Goal: Task Accomplishment & Management: Manage account settings

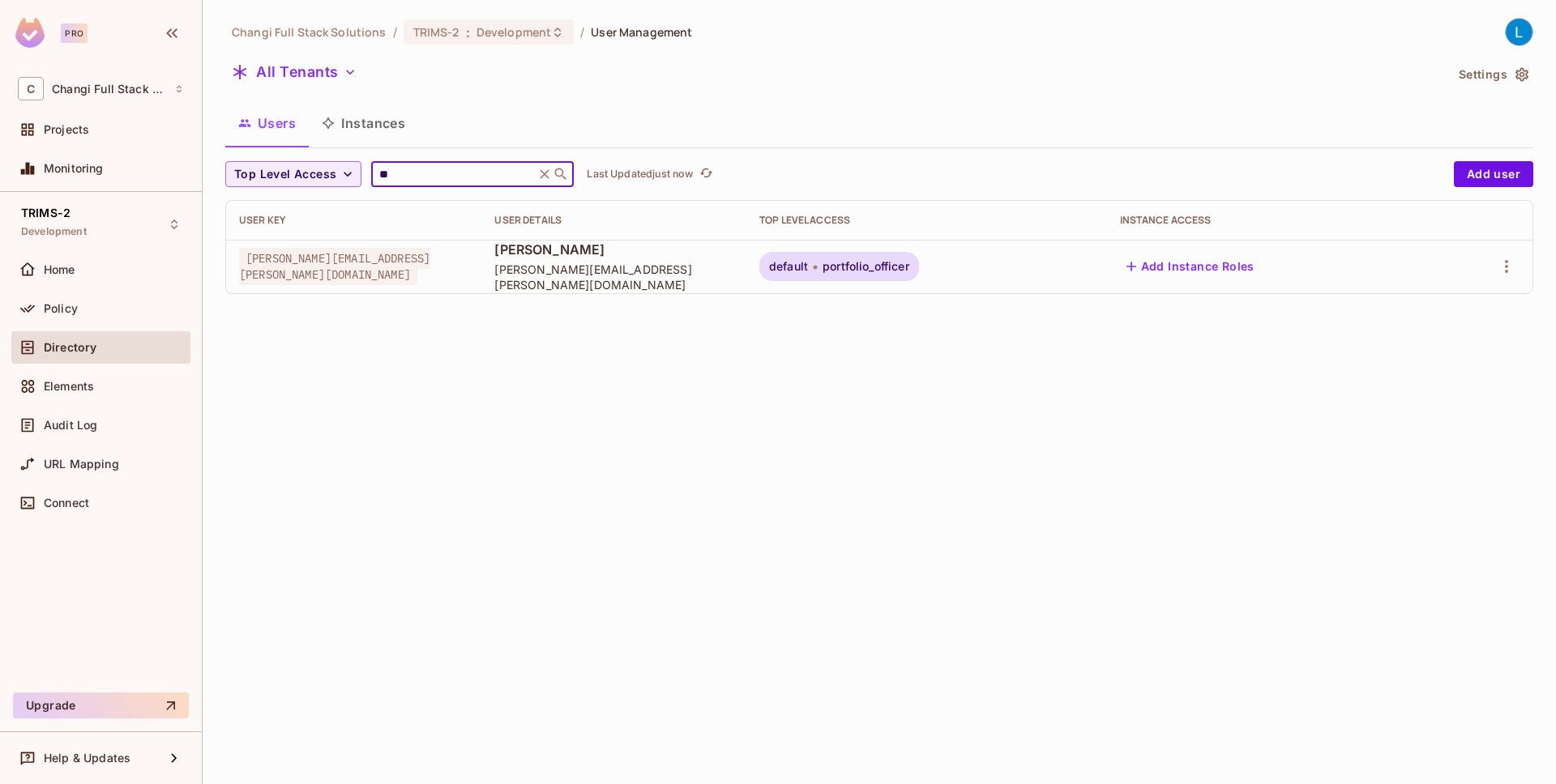
type input "*"
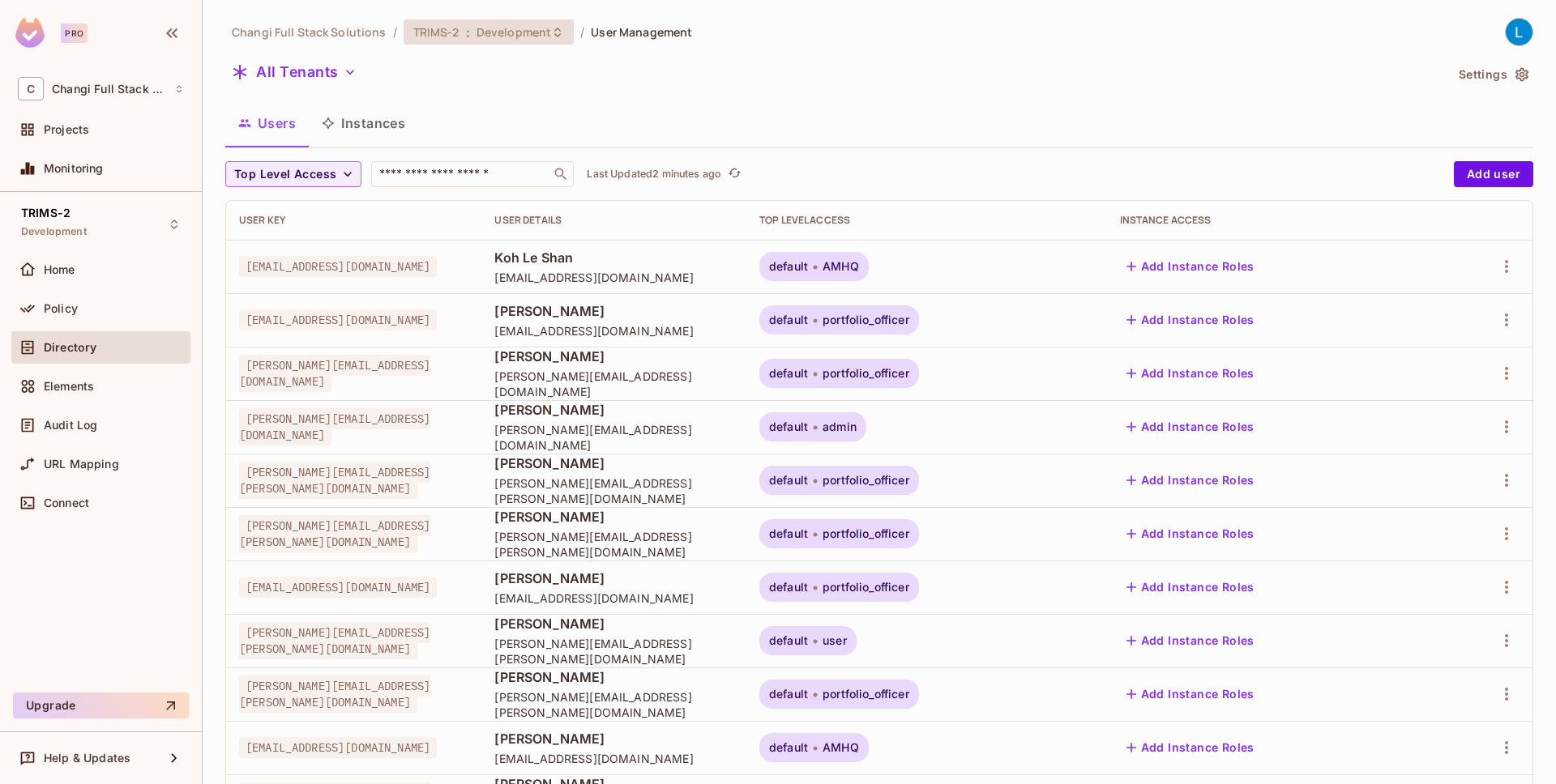
click at [508, 34] on span "Development" at bounding box center [514, 32] width 75 height 16
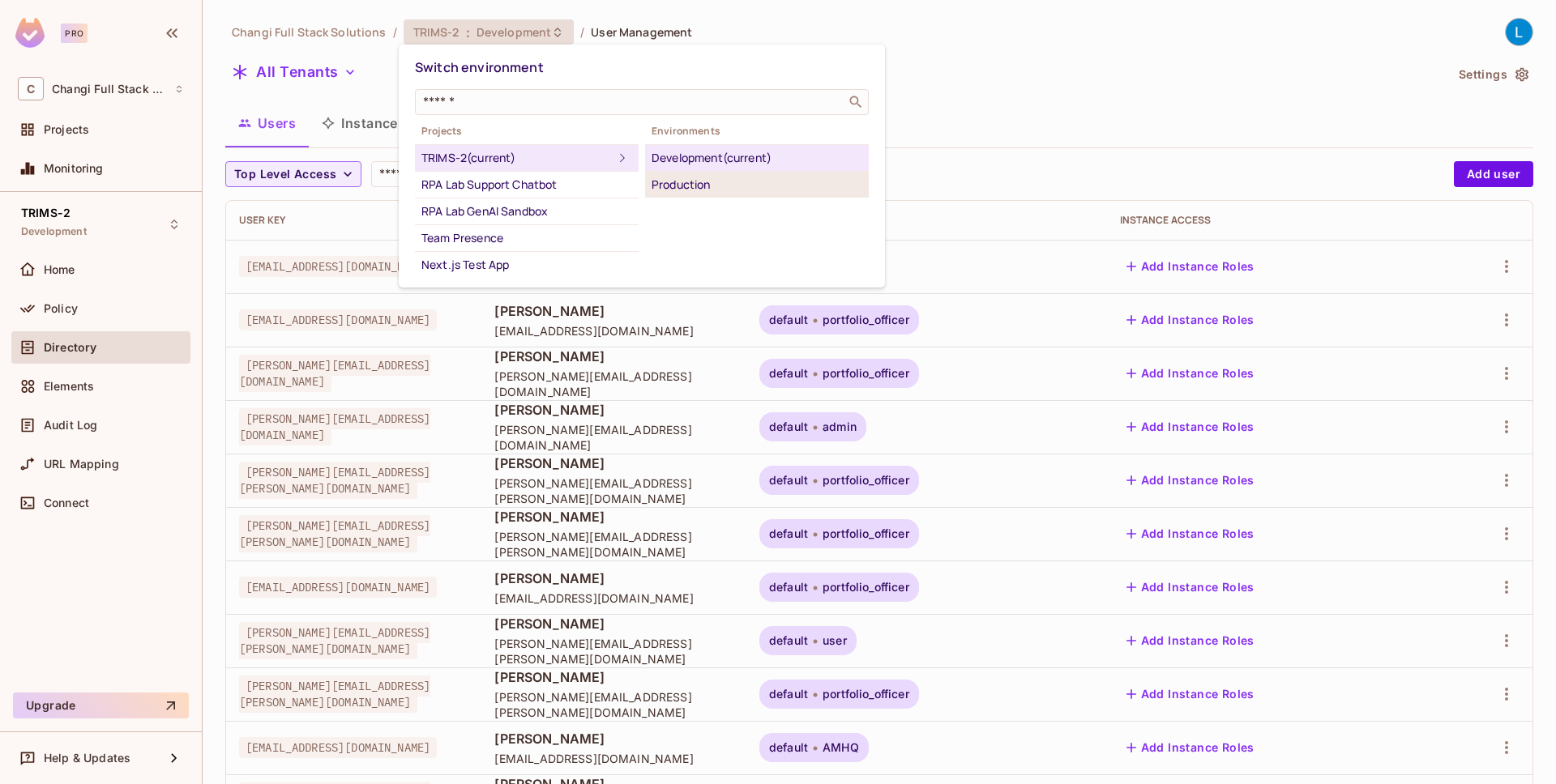
click at [731, 182] on div "Production" at bounding box center [757, 185] width 211 height 19
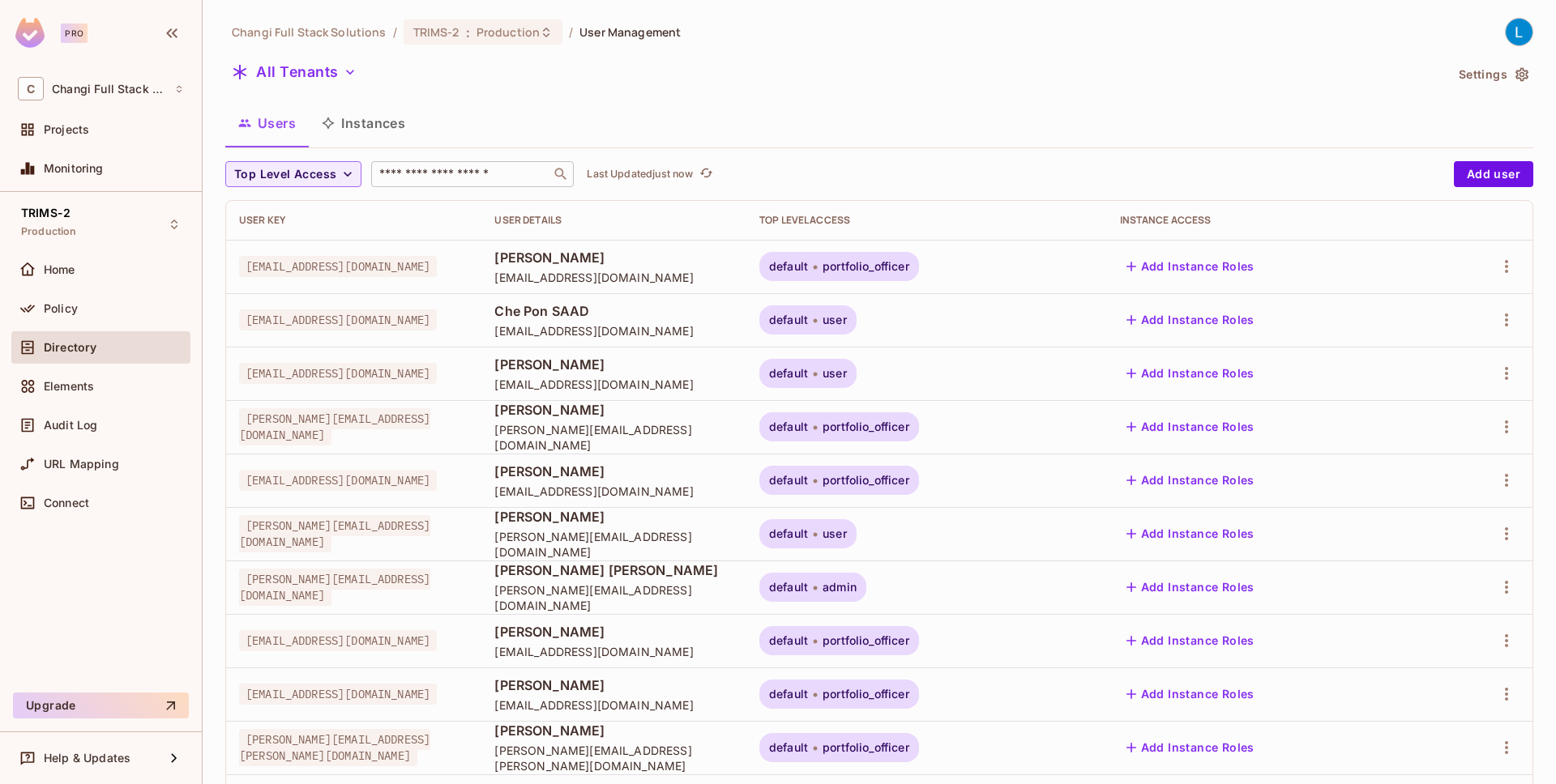
click at [484, 177] on input "text" at bounding box center [461, 174] width 170 height 17
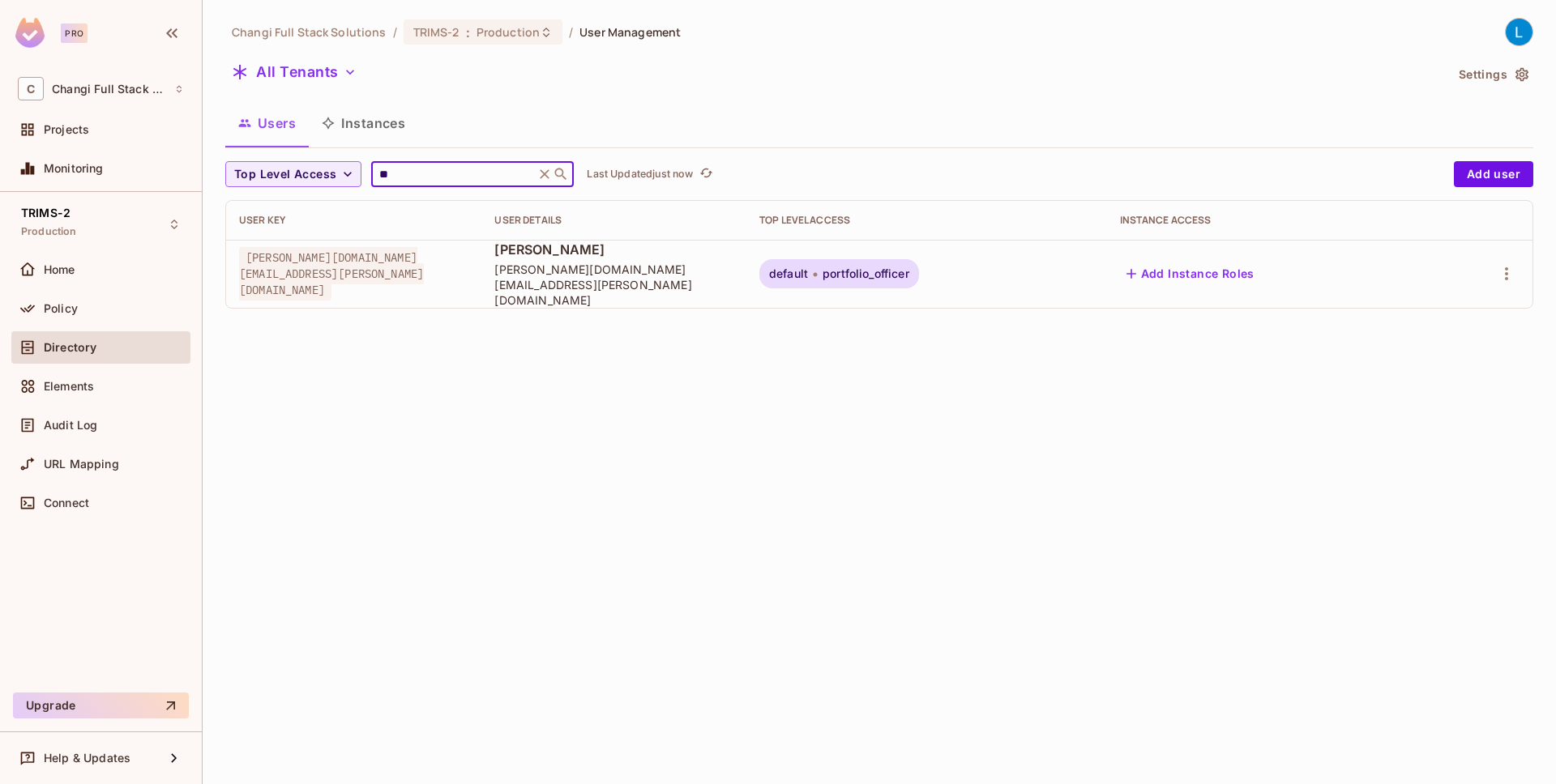
type input "*"
